Goal: Information Seeking & Learning: Learn about a topic

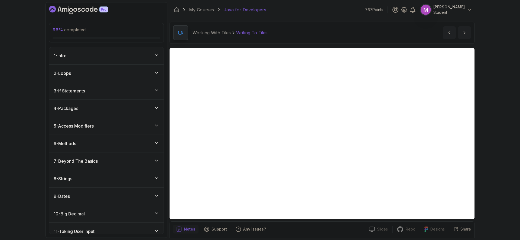
scroll to position [147, 0]
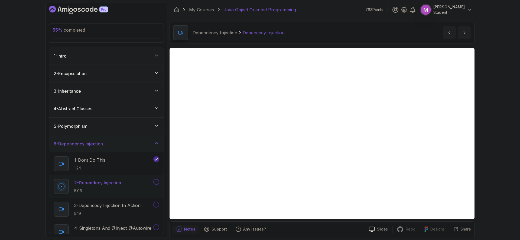
click at [509, 80] on div "55 % completed 1 - Intro 2 - Encapsulation 3 - Inheritance 4 - Abstract Classes…" at bounding box center [260, 120] width 520 height 240
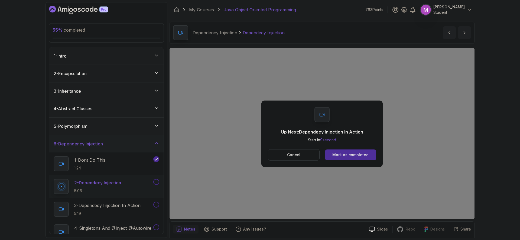
click at [311, 155] on button "Cancel" at bounding box center [294, 154] width 52 height 11
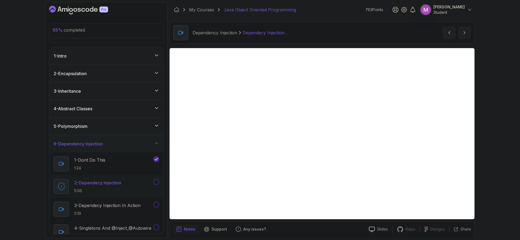
click at [156, 183] on button at bounding box center [156, 182] width 6 height 6
click at [123, 209] on h2 "3 - Dependecy Injection In Action 5:19" at bounding box center [107, 209] width 66 height 14
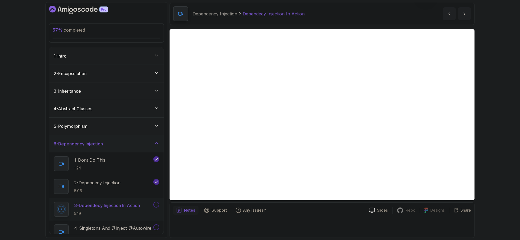
scroll to position [19, 0]
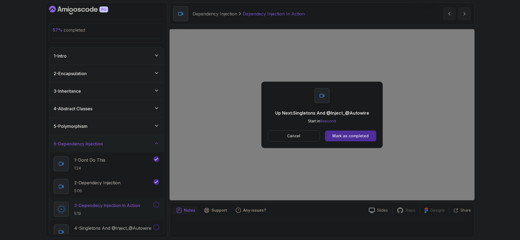
click at [311, 134] on button "Cancel" at bounding box center [294, 135] width 52 height 11
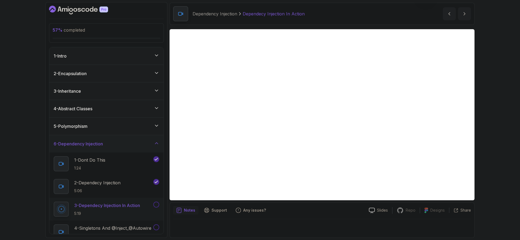
click at [157, 205] on button at bounding box center [156, 205] width 6 height 6
click at [117, 189] on p "5:06" at bounding box center [97, 190] width 46 height 5
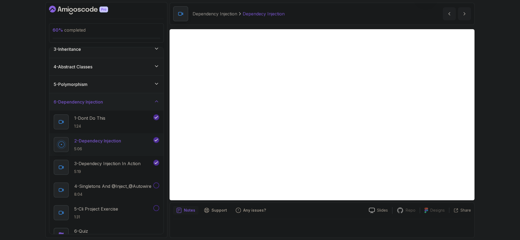
scroll to position [42, 0]
click at [101, 188] on p "4 - Singletons And @Inject_@Autowire" at bounding box center [112, 186] width 77 height 6
